Goal: Information Seeking & Learning: Learn about a topic

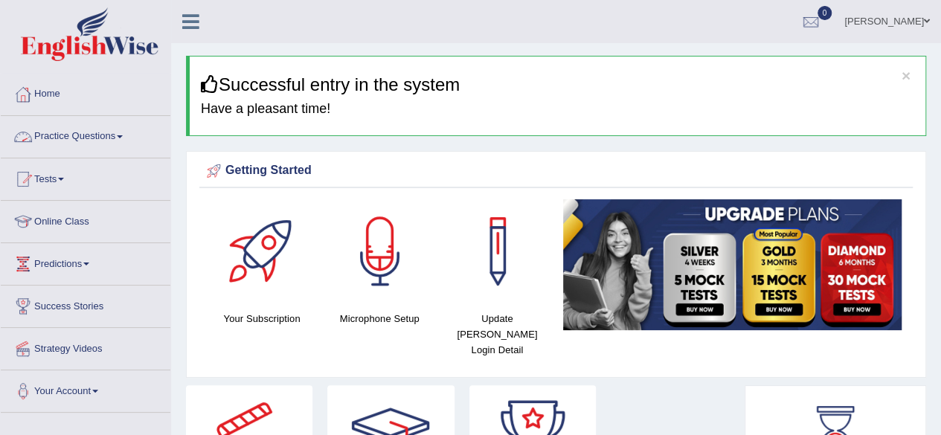
click at [124, 128] on link "Practice Questions" at bounding box center [86, 134] width 170 height 37
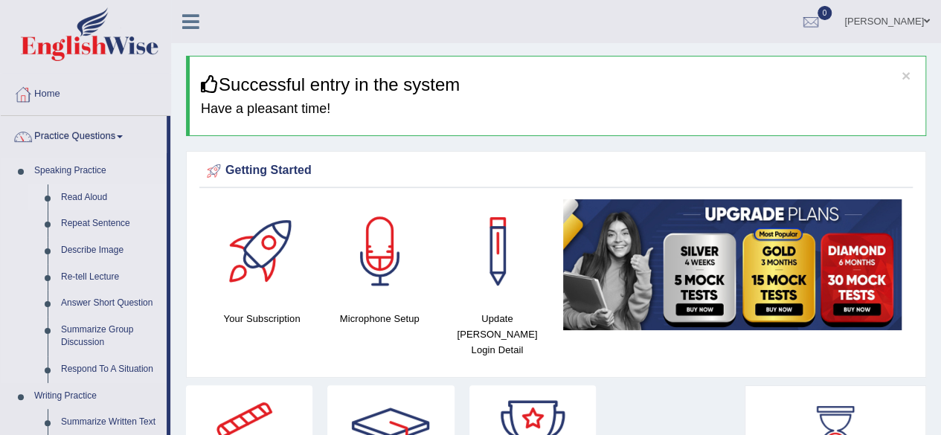
click at [86, 196] on link "Read Aloud" at bounding box center [110, 198] width 112 height 27
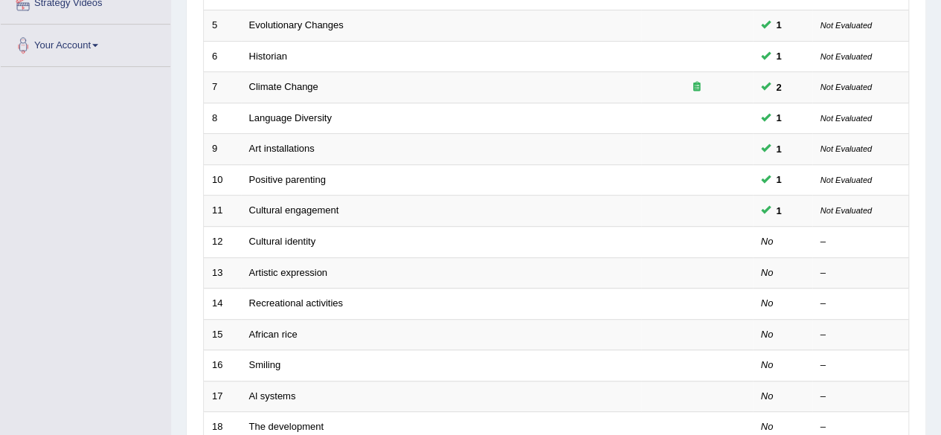
scroll to position [354, 0]
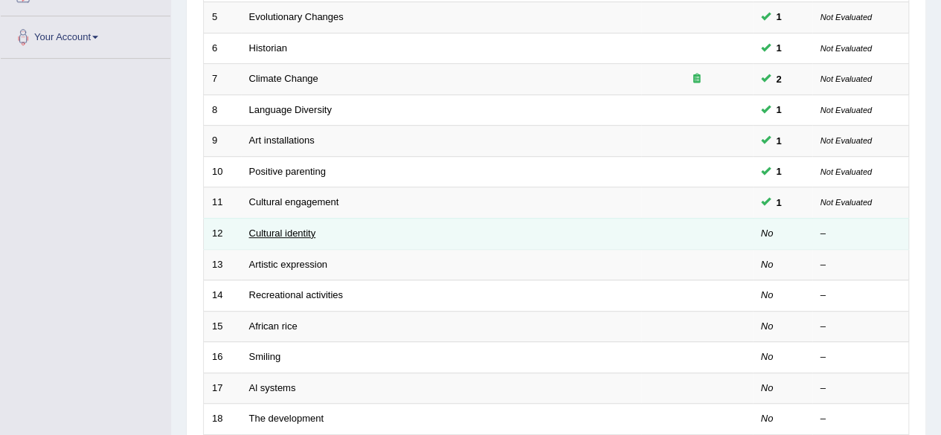
click at [302, 229] on link "Cultural identity" at bounding box center [282, 233] width 67 height 11
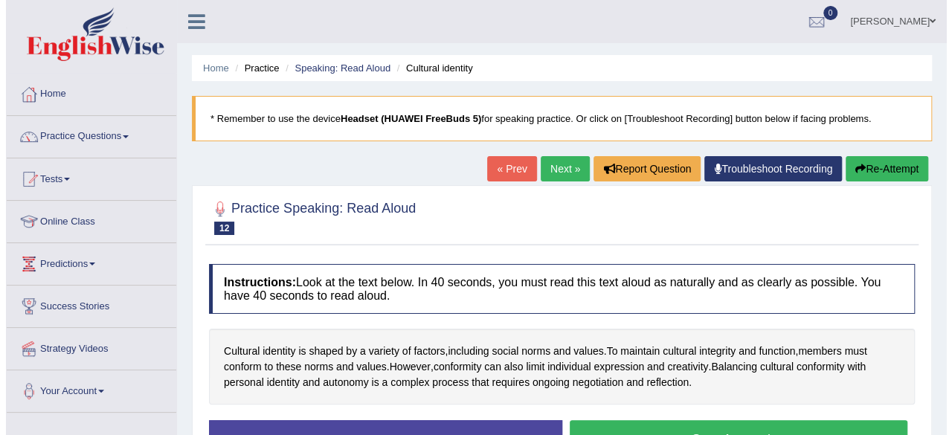
scroll to position [132, 0]
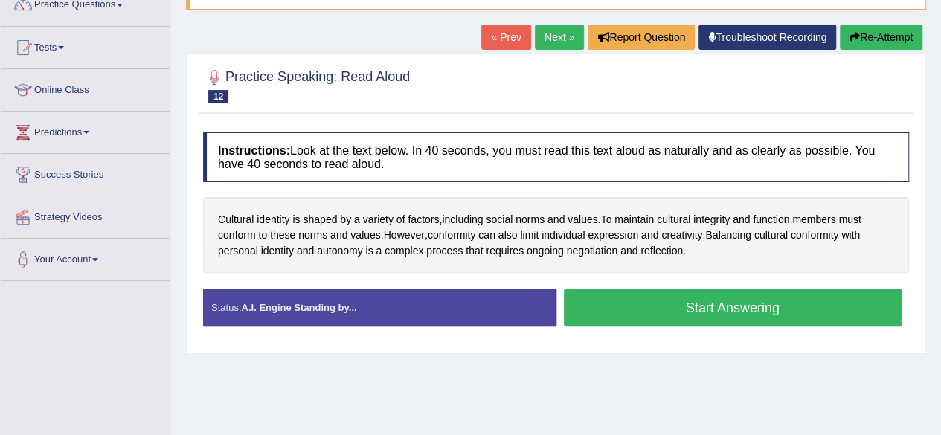
click at [647, 292] on button "Start Answering" at bounding box center [733, 308] width 339 height 38
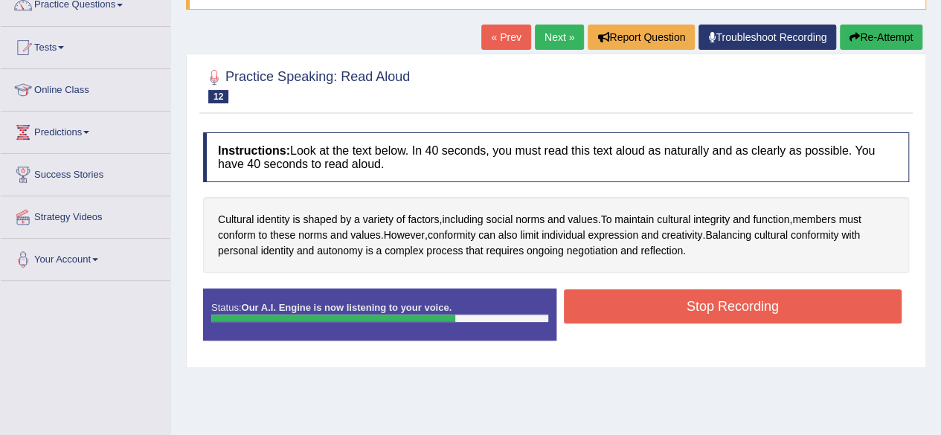
click at [647, 292] on button "Stop Recording" at bounding box center [733, 306] width 339 height 34
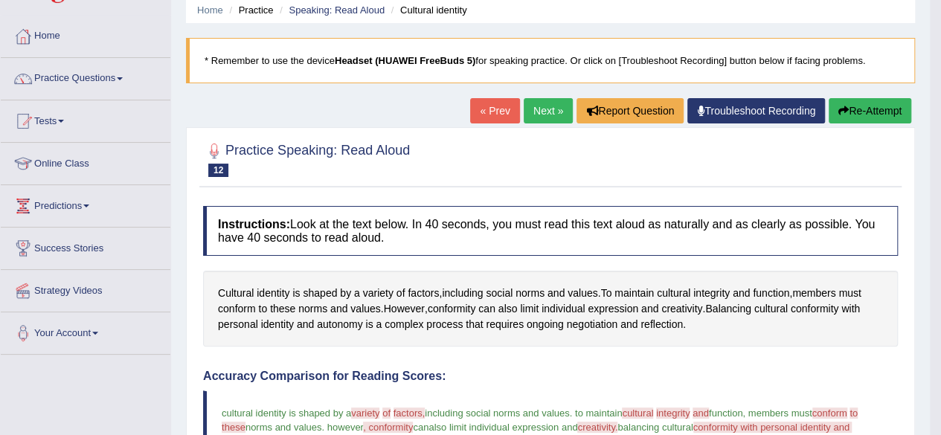
scroll to position [52, 0]
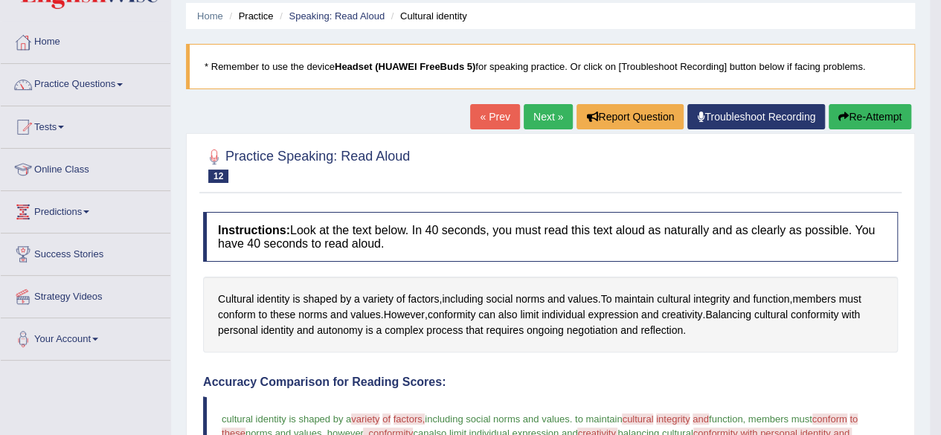
click at [537, 118] on link "Next »" at bounding box center [548, 116] width 49 height 25
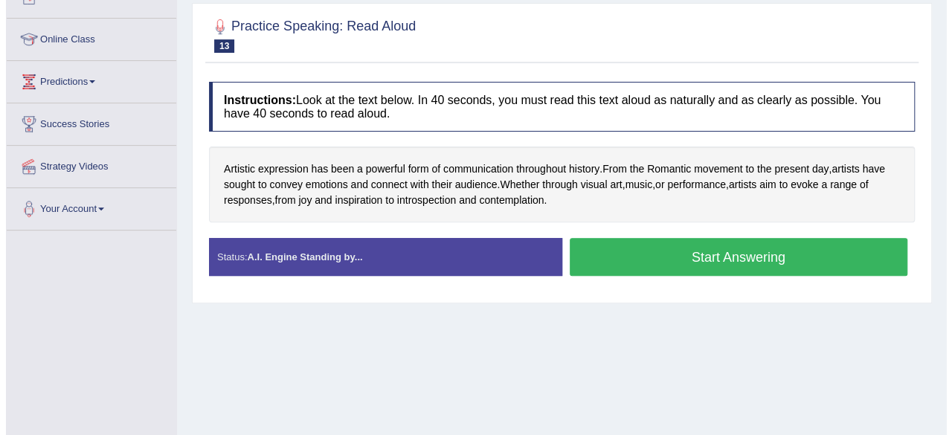
scroll to position [184, 0]
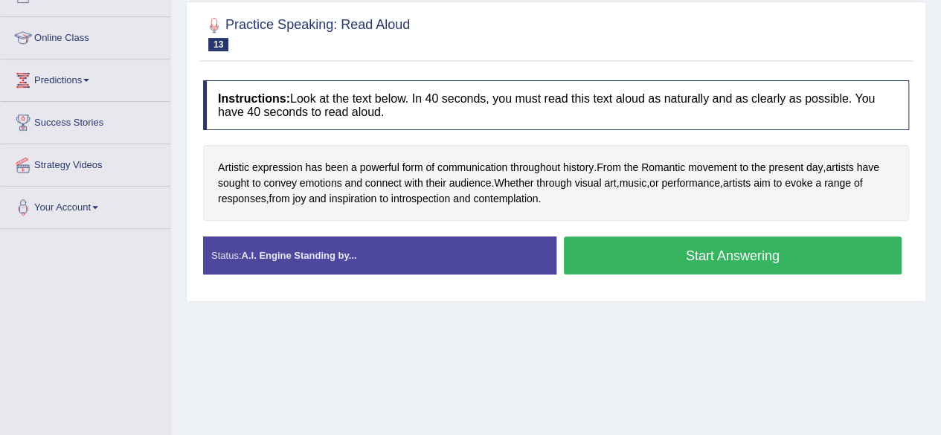
click at [617, 243] on button "Start Answering" at bounding box center [733, 256] width 339 height 38
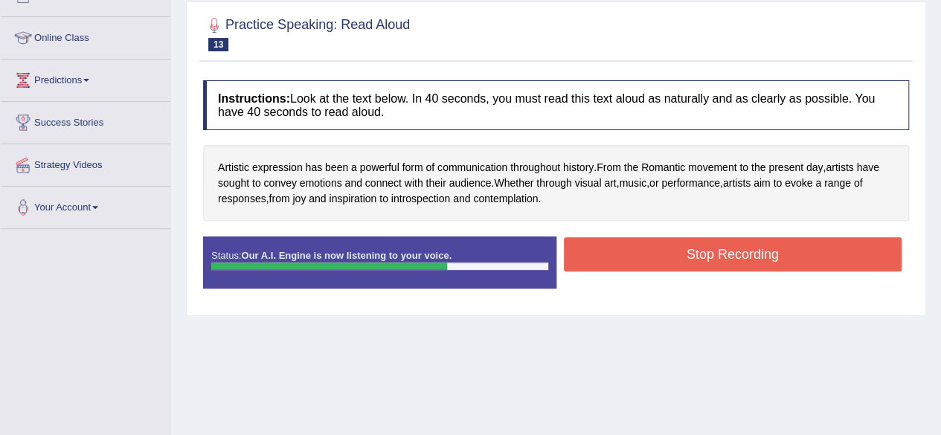
click at [617, 243] on button "Stop Recording" at bounding box center [733, 254] width 339 height 34
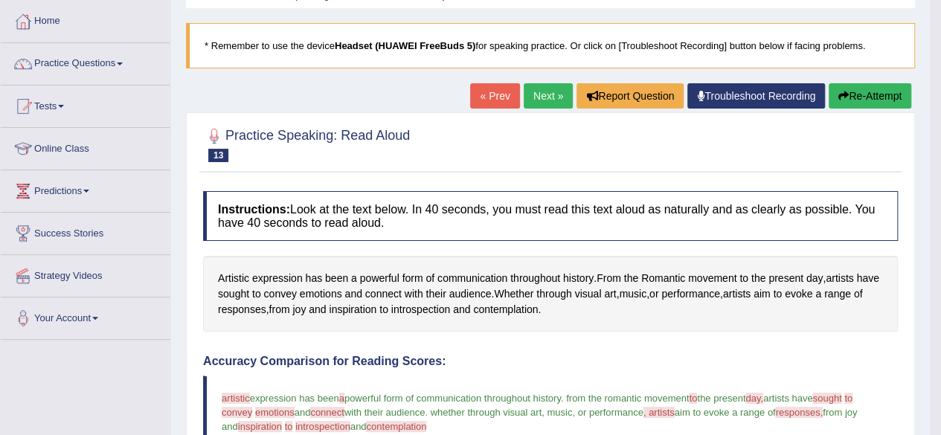
scroll to position [71, 0]
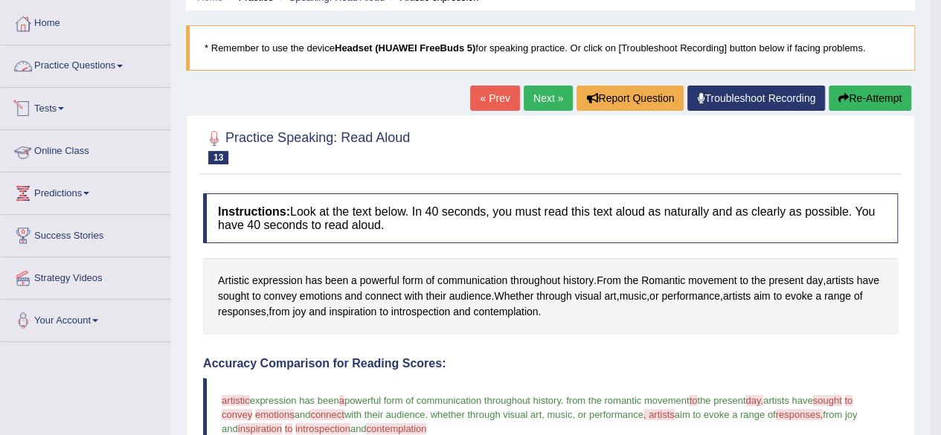
click at [126, 69] on link "Practice Questions" at bounding box center [86, 63] width 170 height 37
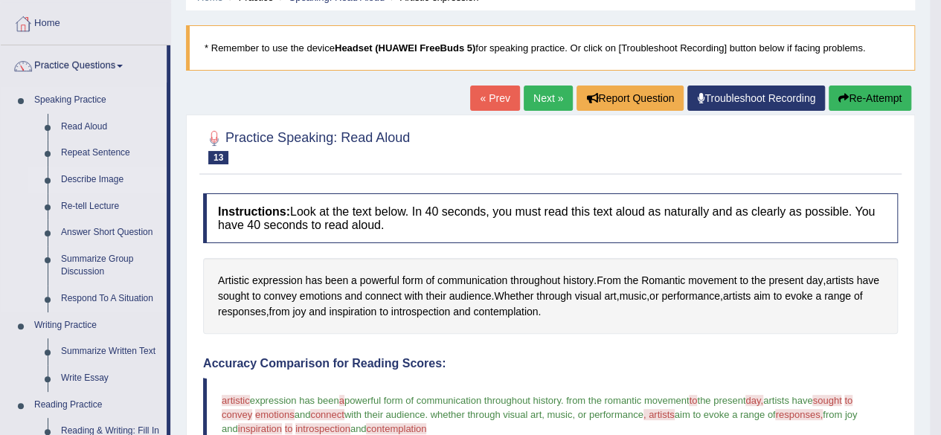
click at [100, 176] on link "Describe Image" at bounding box center [110, 180] width 112 height 27
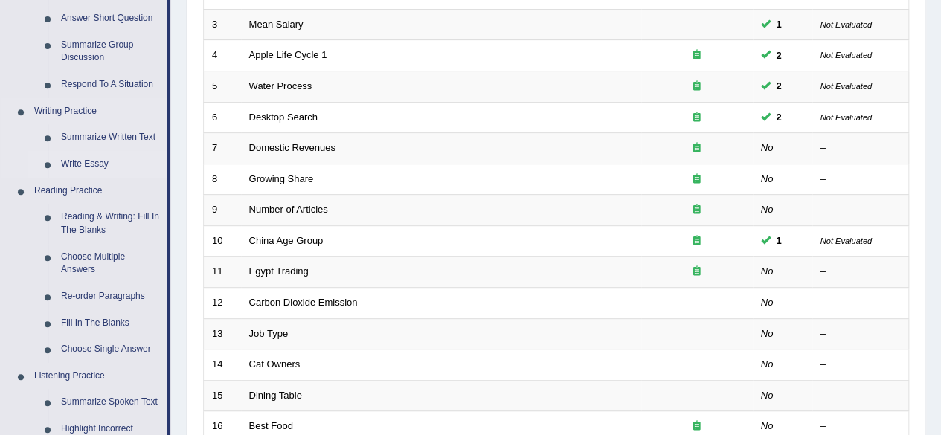
scroll to position [288, 0]
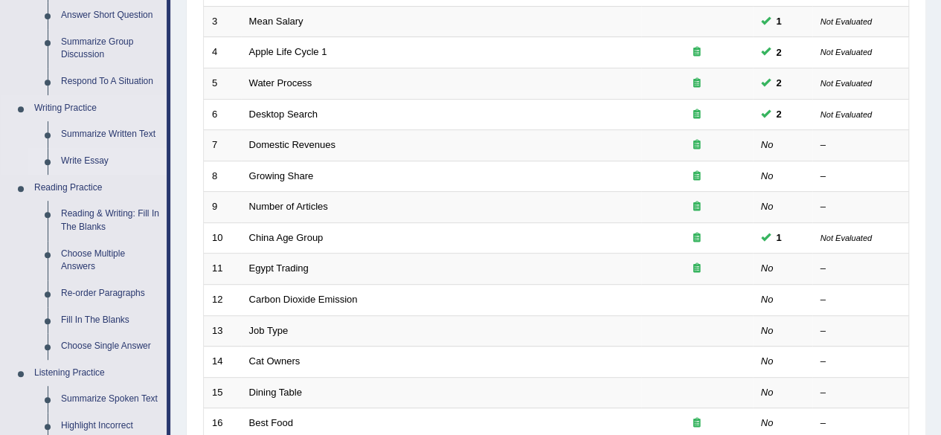
click at [95, 159] on link "Write Essay" at bounding box center [110, 161] width 112 height 27
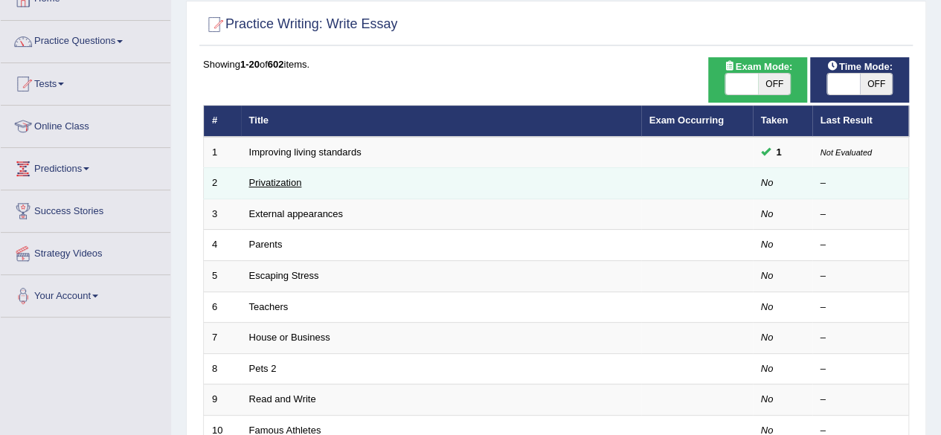
click at [286, 184] on link "Privatization" at bounding box center [275, 182] width 53 height 11
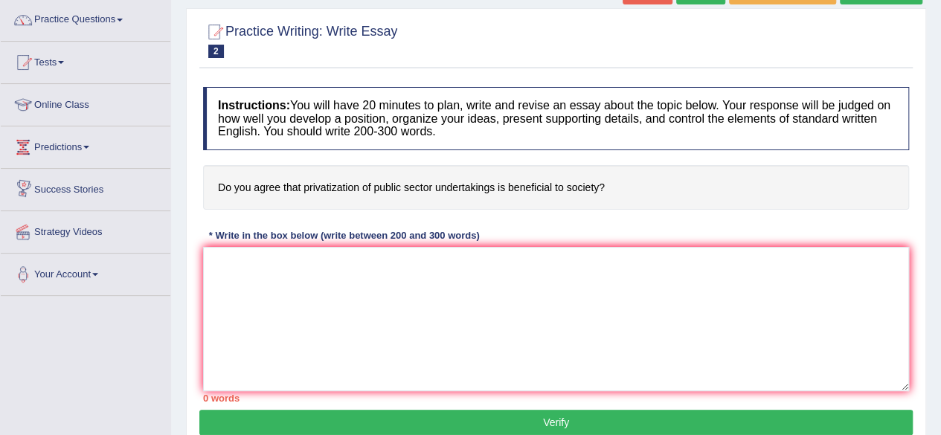
scroll to position [122, 0]
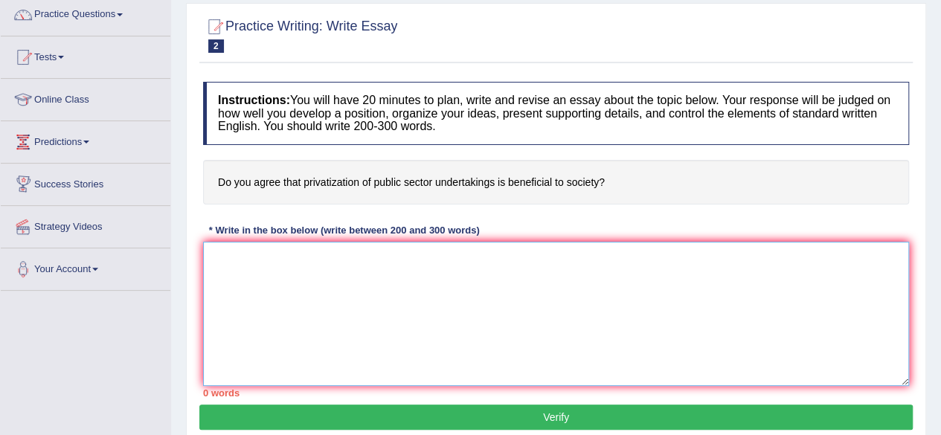
click at [312, 251] on textarea at bounding box center [556, 314] width 706 height 144
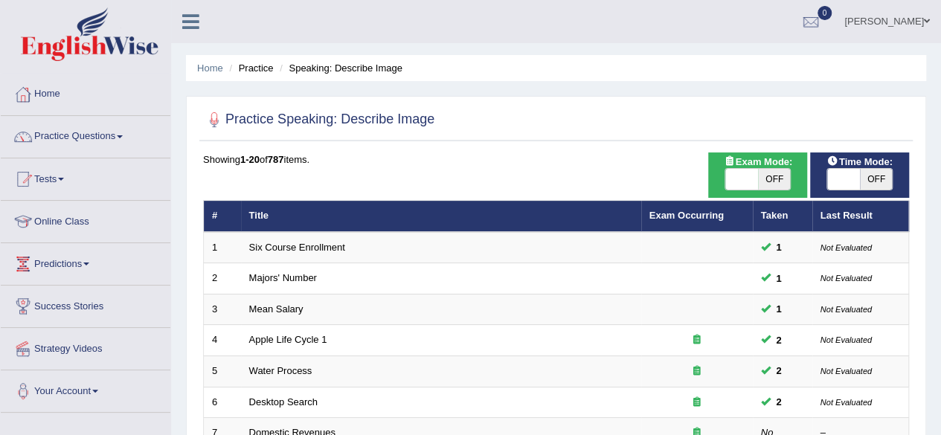
scroll to position [68, 0]
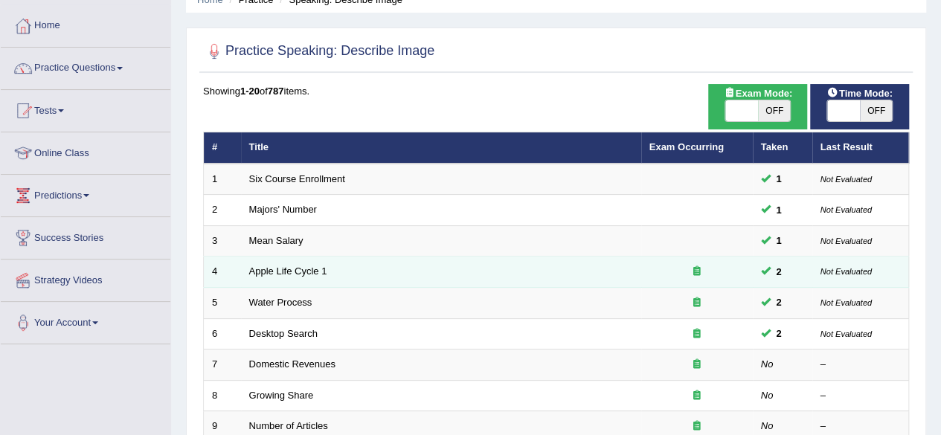
click at [694, 275] on icon at bounding box center [696, 271] width 7 height 10
click at [698, 268] on icon at bounding box center [696, 271] width 7 height 10
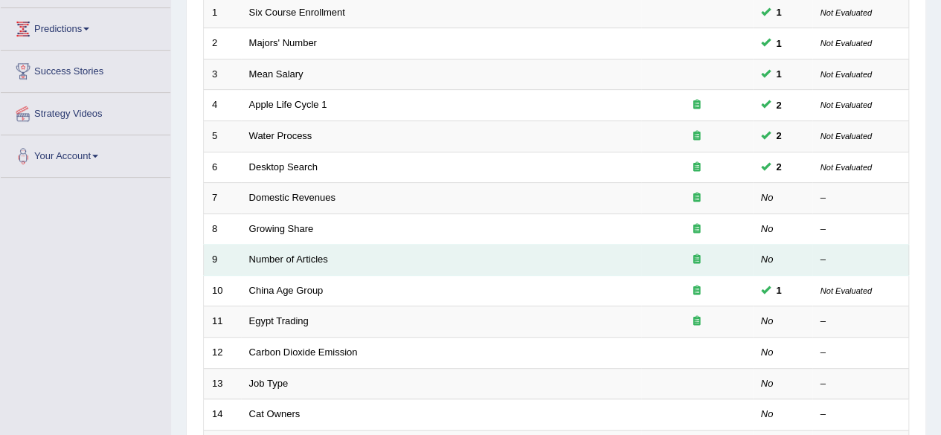
scroll to position [0, 0]
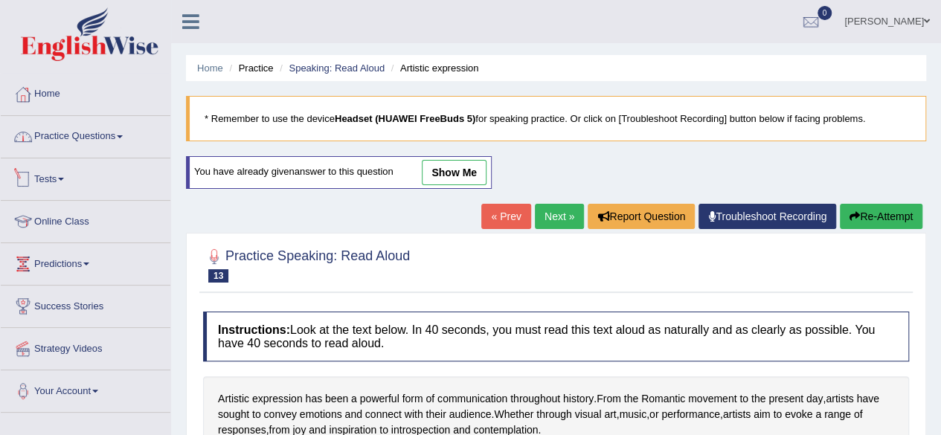
click at [130, 138] on link "Practice Questions" at bounding box center [86, 134] width 170 height 37
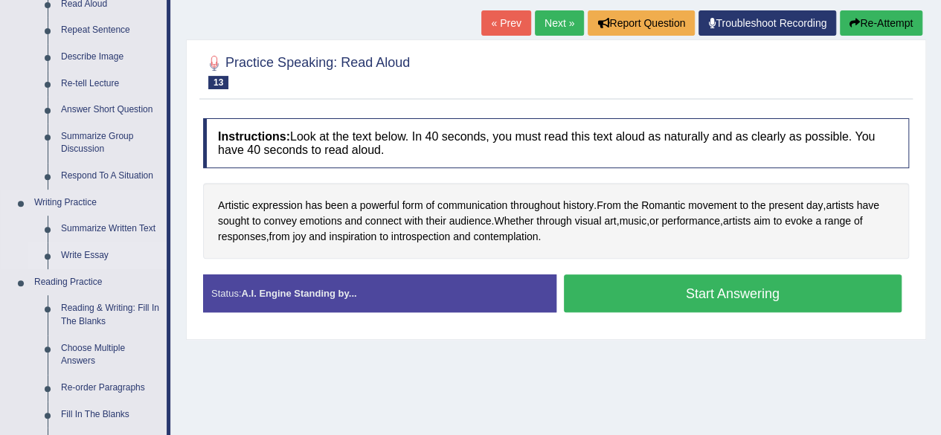
scroll to position [194, 0]
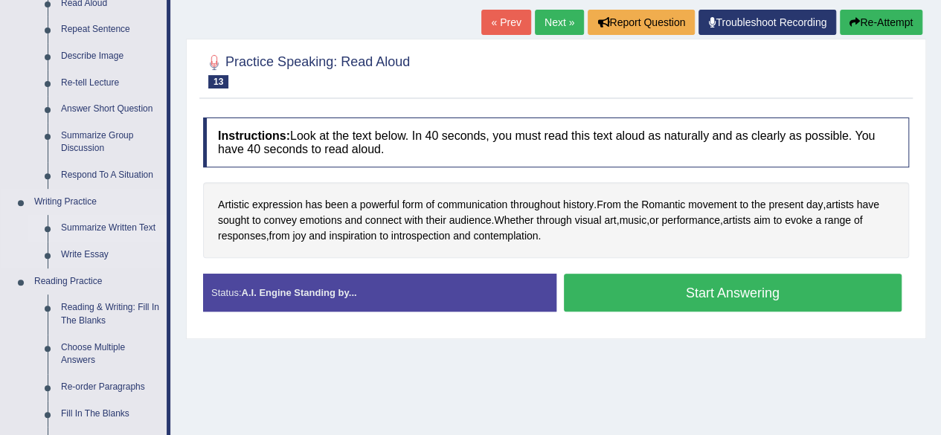
click at [110, 228] on link "Summarize Written Text" at bounding box center [110, 228] width 112 height 27
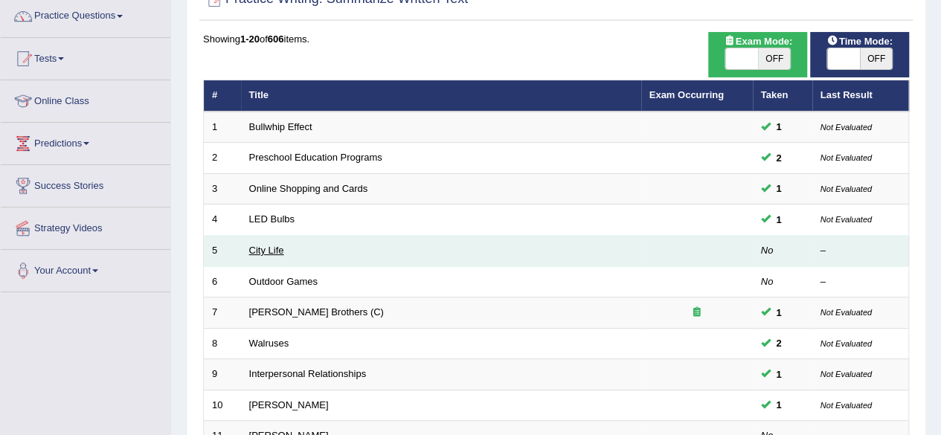
click at [274, 252] on link "City Life" at bounding box center [266, 250] width 35 height 11
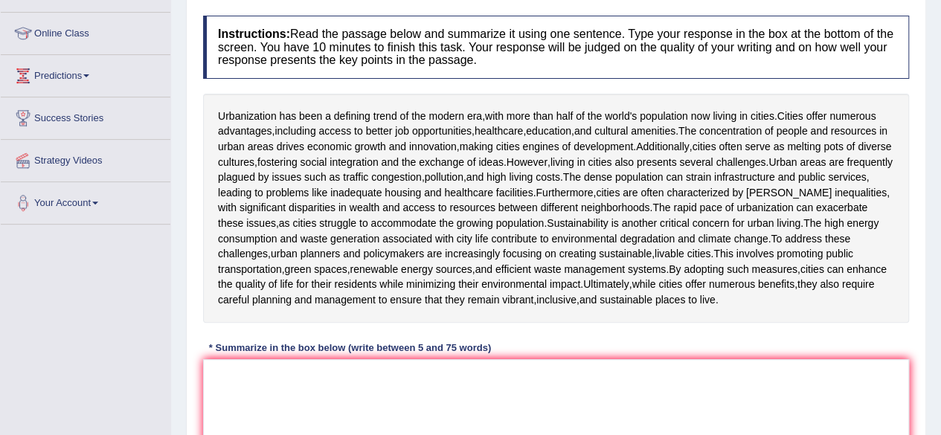
scroll to position [189, 0]
click at [330, 386] on textarea at bounding box center [556, 431] width 706 height 144
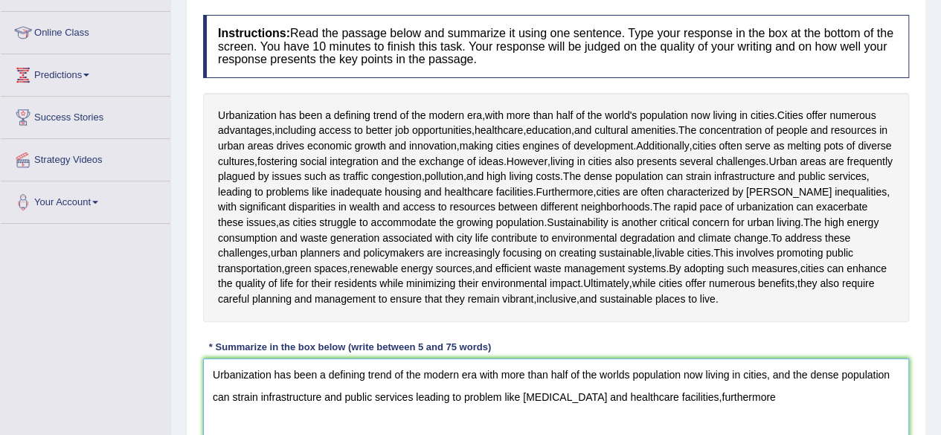
click at [729, 397] on textarea "Urbanization has been a defining trend of the modern era with more than half of…" at bounding box center [556, 431] width 706 height 144
click at [789, 397] on textarea "Urbanization has been a defining trend of the modern era with more than half of…" at bounding box center [556, 431] width 706 height 144
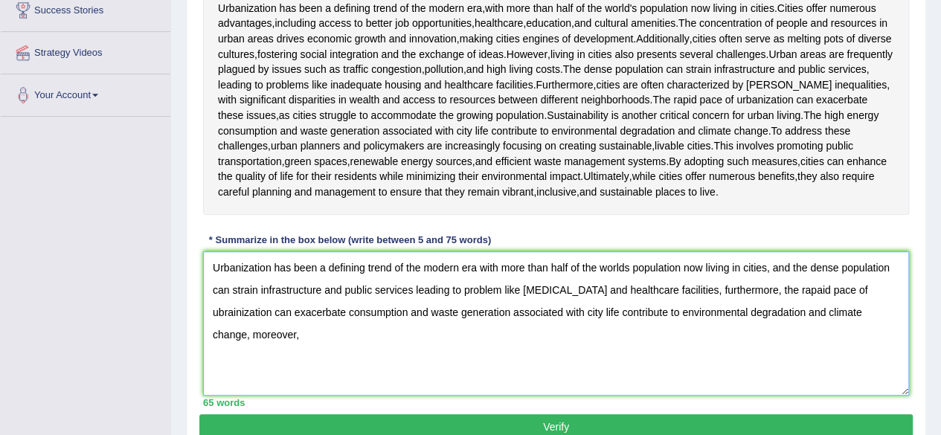
scroll to position [265, 0]
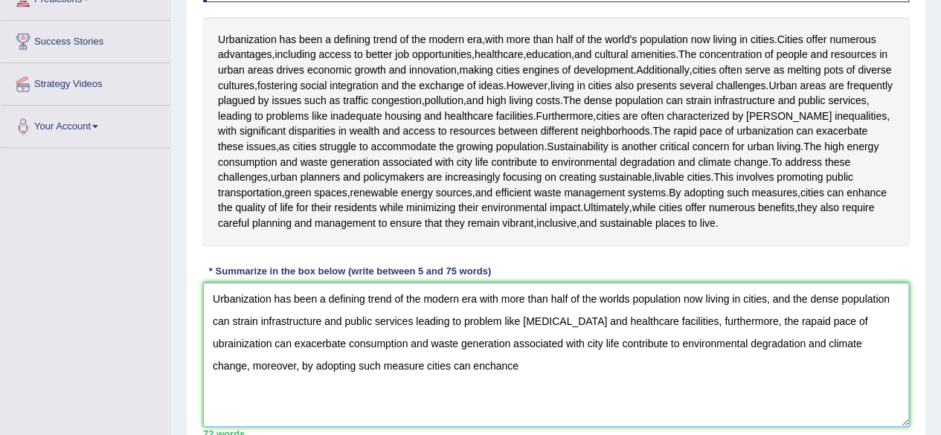
click at [488, 365] on textarea "Urbanization has been a defining trend of the modern era with more than half of…" at bounding box center [556, 355] width 706 height 144
click at [528, 373] on textarea "Urbanization has been a defining trend of the modern era with more than half of…" at bounding box center [556, 355] width 706 height 144
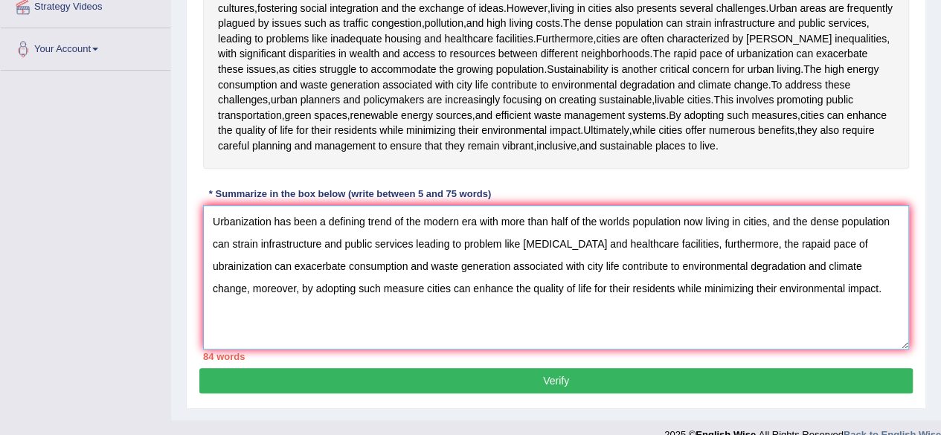
scroll to position [362, 0]
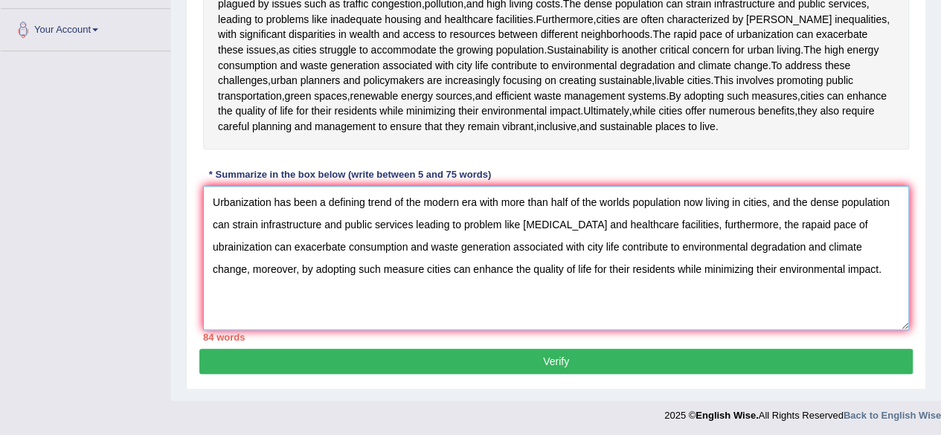
type textarea "Urbanization has been a defining trend of the modern era with more than half of…"
click at [592, 359] on button "Verify" at bounding box center [555, 361] width 713 height 25
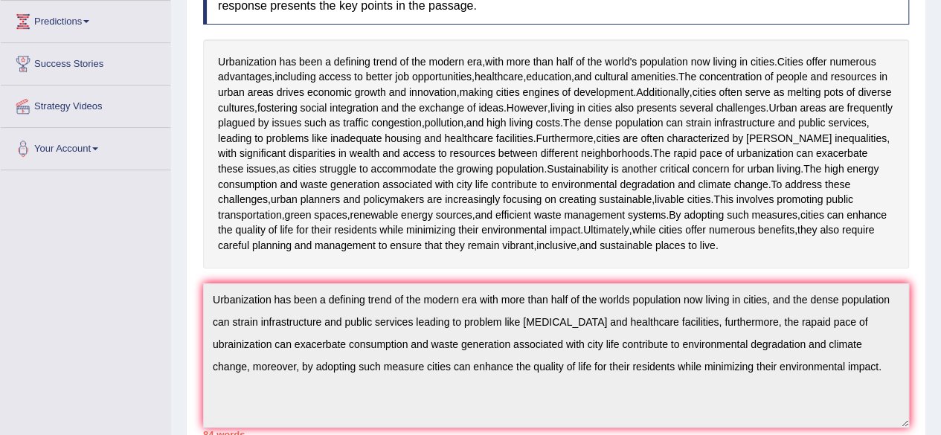
scroll to position [0, 0]
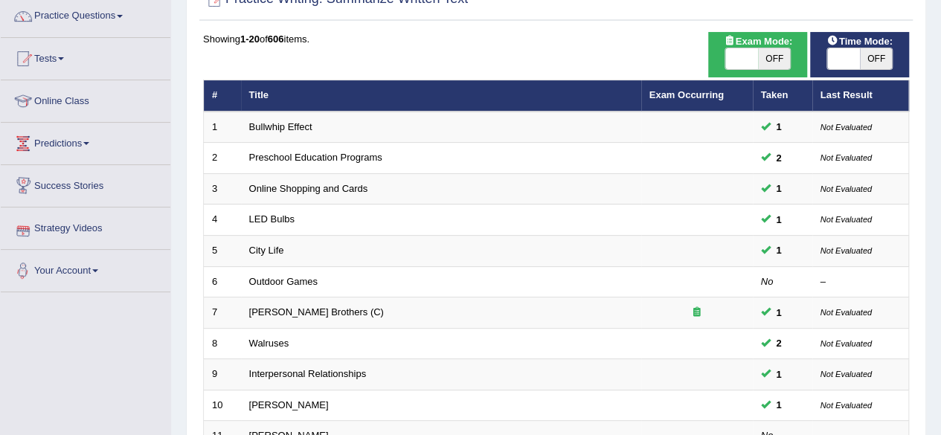
click at [92, 225] on link "Strategy Videos" at bounding box center [86, 226] width 170 height 37
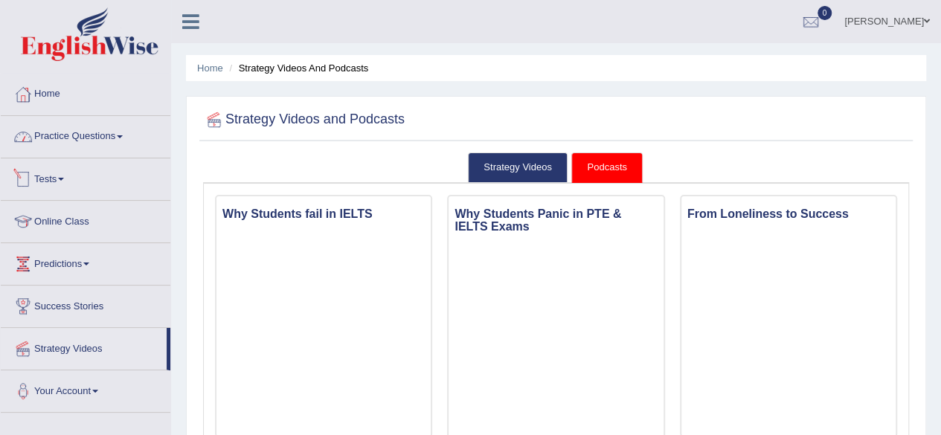
click at [121, 136] on link "Practice Questions" at bounding box center [86, 134] width 170 height 37
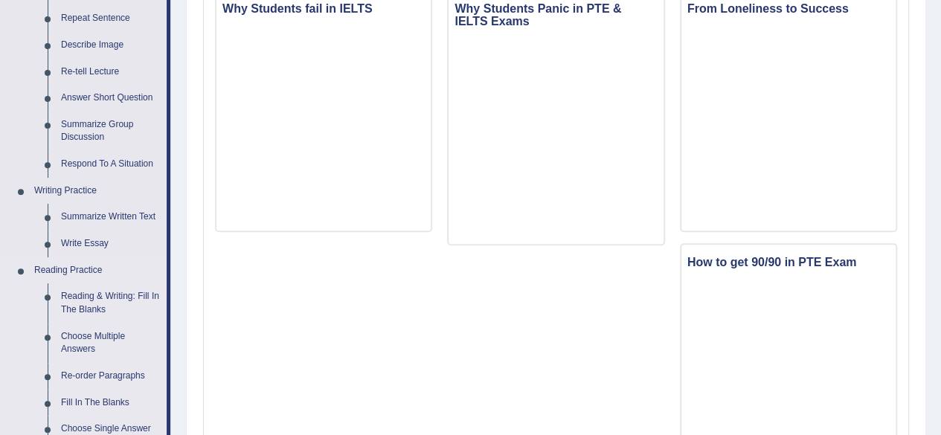
scroll to position [218, 0]
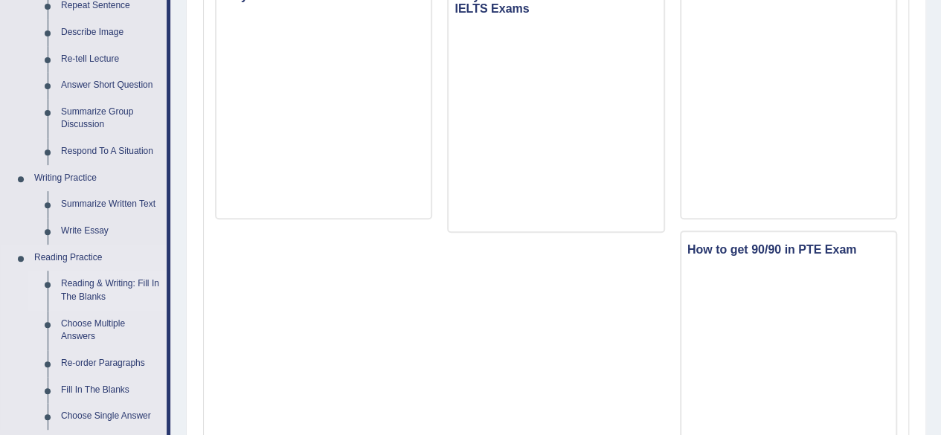
click at [112, 280] on link "Reading & Writing: Fill In The Blanks" at bounding box center [110, 290] width 112 height 39
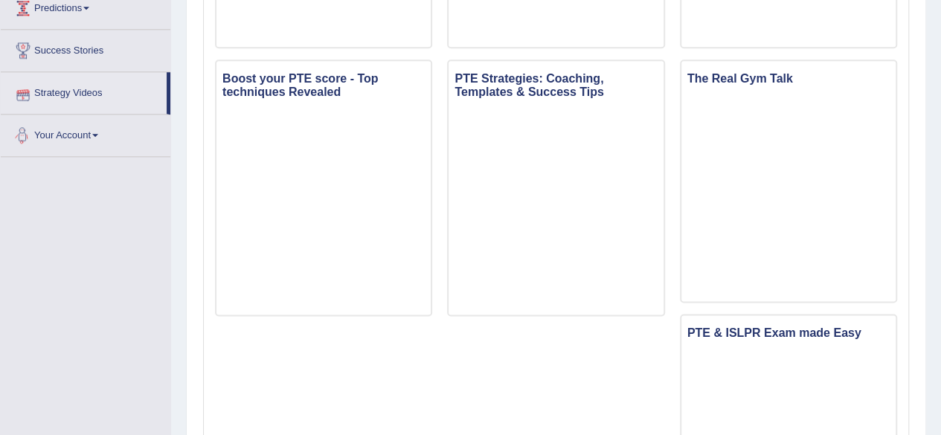
scroll to position [859, 0]
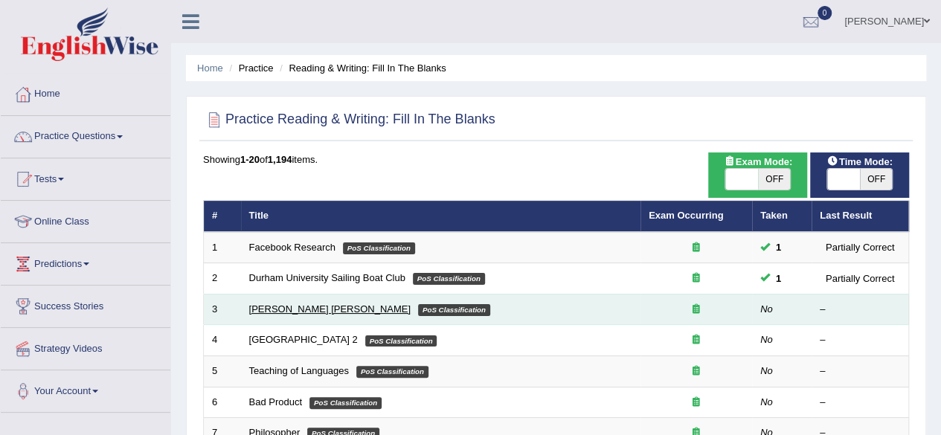
click at [267, 307] on link "[PERSON_NAME] [PERSON_NAME]" at bounding box center [329, 309] width 161 height 11
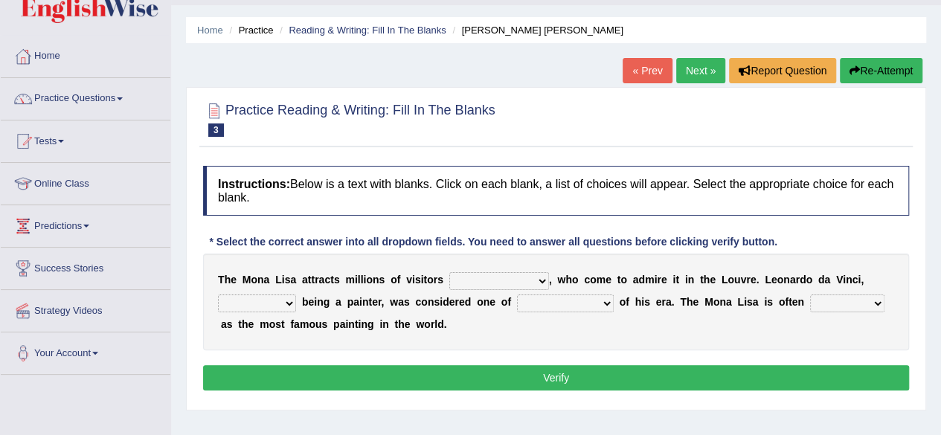
scroll to position [41, 0]
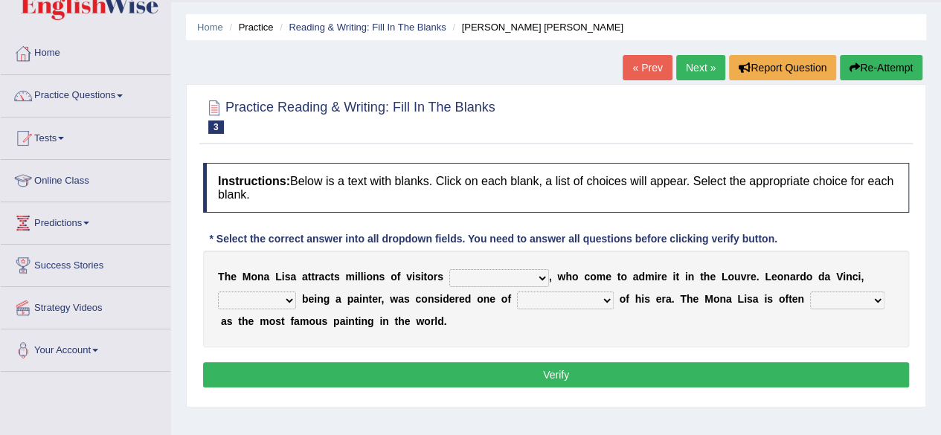
click at [529, 273] on select "around the year the all year all year round per year" at bounding box center [499, 278] width 100 height 18
select select "around the year"
click at [449, 269] on select "around the year the all year all year round per year" at bounding box center [499, 278] width 100 height 18
click at [280, 304] on select "rather than as much as as well as as long as" at bounding box center [257, 301] width 78 height 18
select select "rather than"
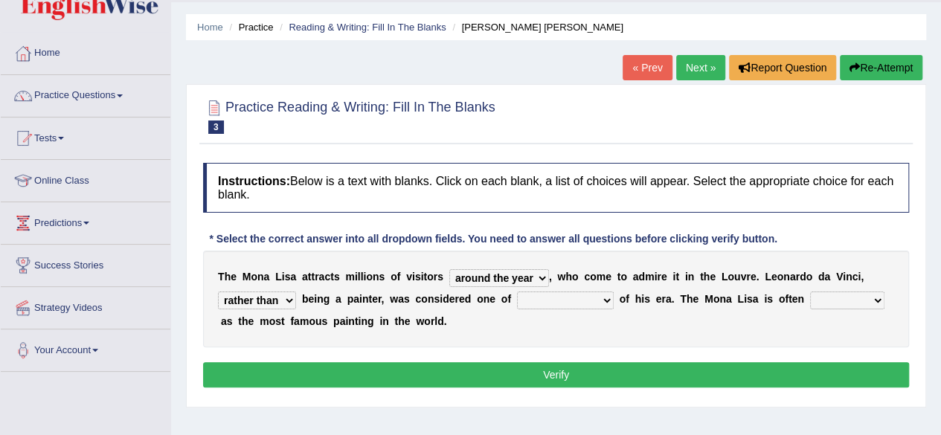
click at [218, 292] on select "rather than as much as as well as as long as" at bounding box center [257, 301] width 78 height 18
click at [566, 301] on select "better artists artist the better artist the best artists" at bounding box center [565, 301] width 97 height 18
select select "the better artist"
click at [517, 292] on select "better artists artist the better artist the best artists" at bounding box center [565, 301] width 97 height 18
click at [839, 298] on select "classified suggested predicted described" at bounding box center [847, 301] width 74 height 18
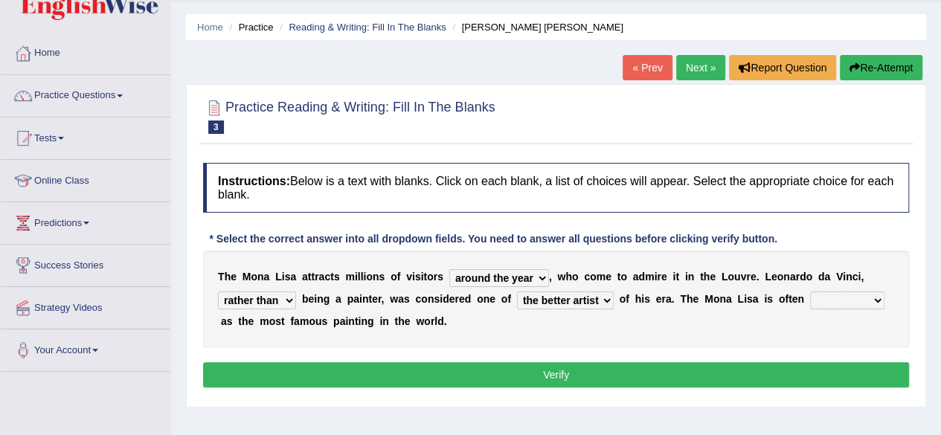
select select "described"
click at [810, 292] on select "classified suggested predicted described" at bounding box center [847, 301] width 74 height 18
click at [598, 374] on button "Verify" at bounding box center [556, 374] width 706 height 25
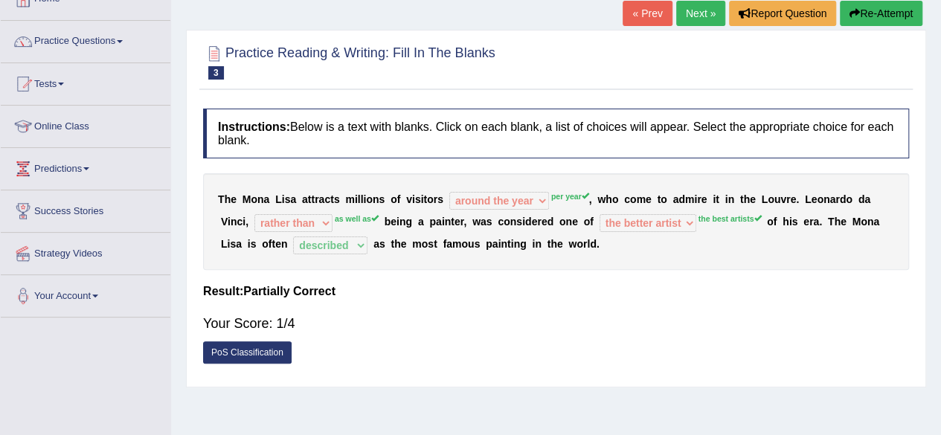
scroll to position [98, 0]
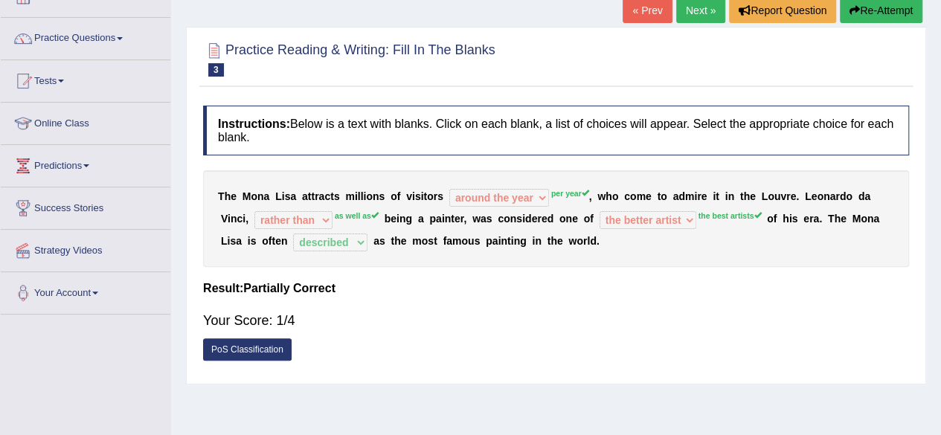
click at [269, 350] on link "PoS Classification" at bounding box center [247, 350] width 89 height 22
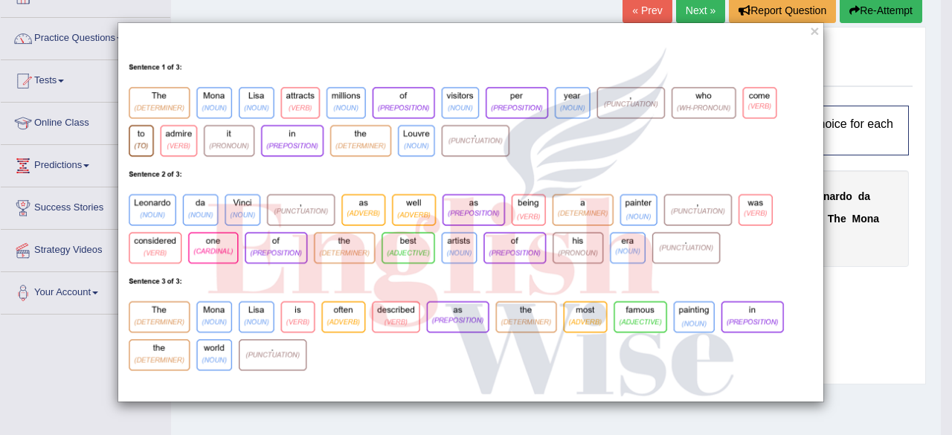
click at [216, 2] on div "×" at bounding box center [476, 217] width 952 height 435
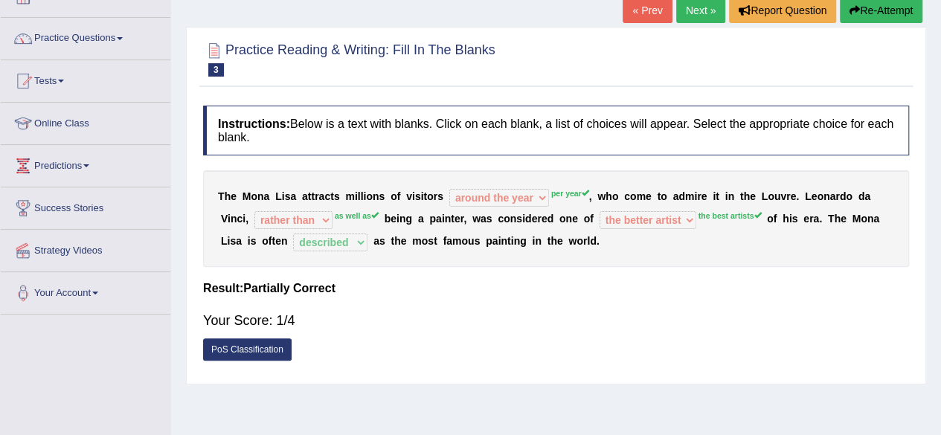
click at [690, 13] on link "Next »" at bounding box center [700, 10] width 49 height 25
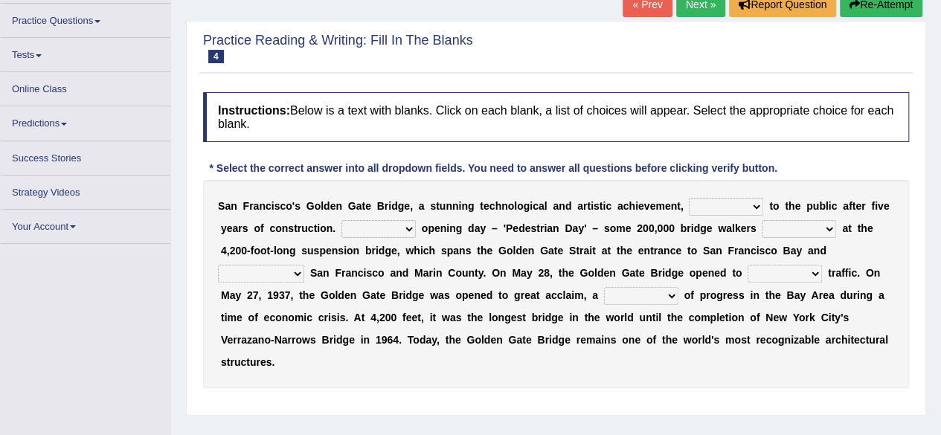
scroll to position [105, 0]
